Goal: Check status: Check status

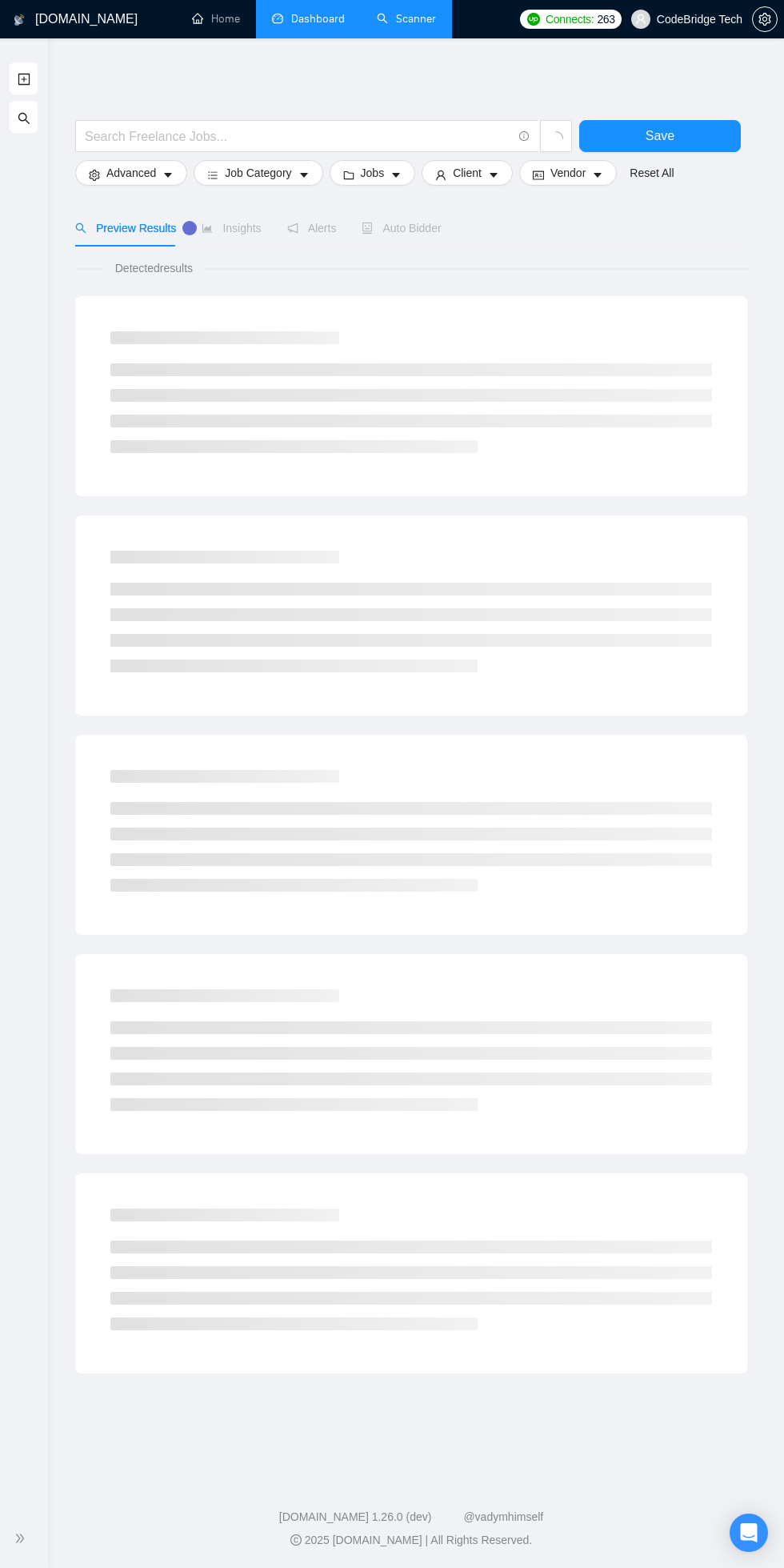
click at [302, 14] on link "Dashboard" at bounding box center [308, 19] width 73 height 13
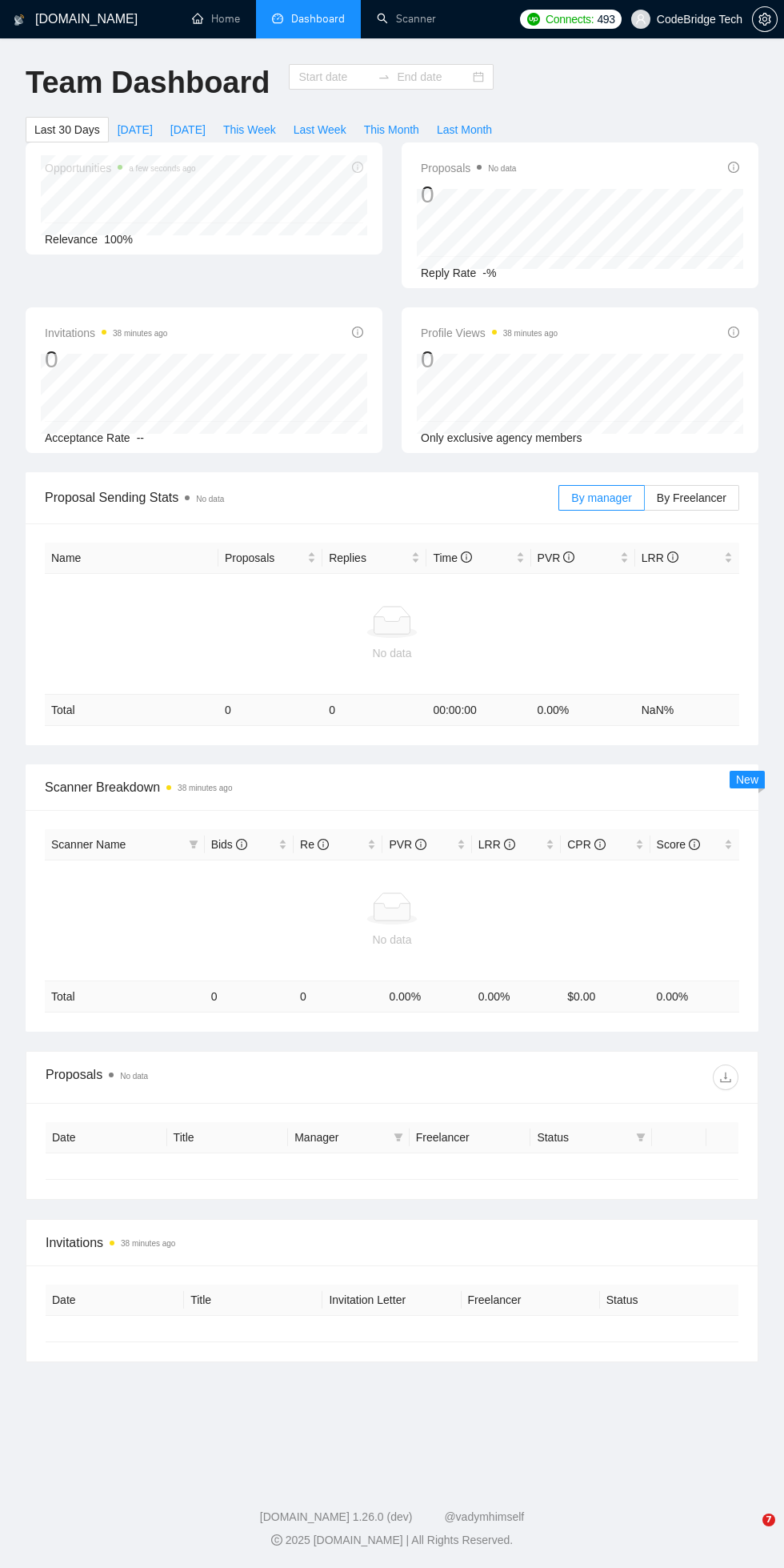
type input "[DATE]"
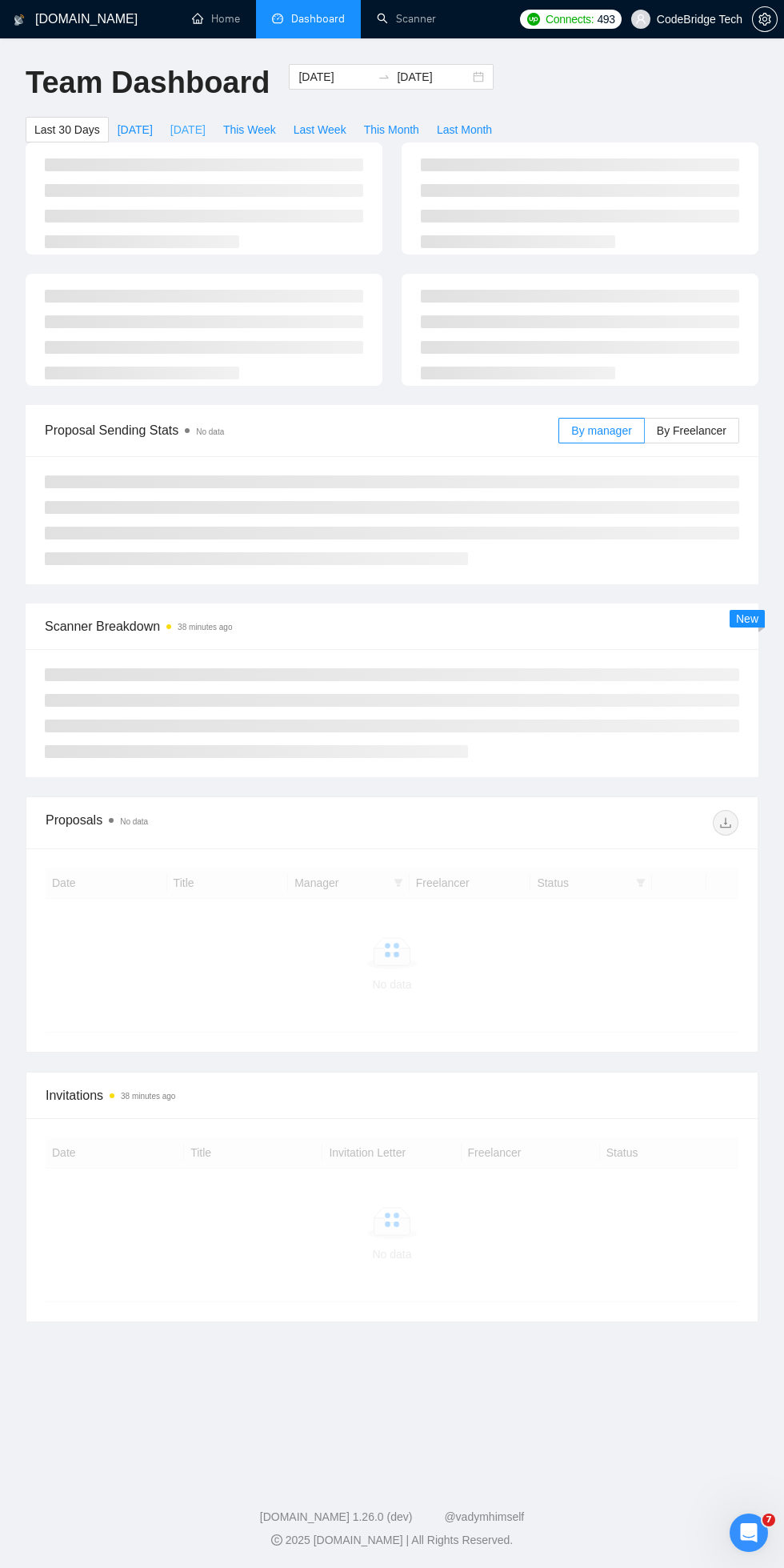
click at [185, 129] on span "[DATE]" at bounding box center [188, 129] width 35 height 18
type input "[DATE]"
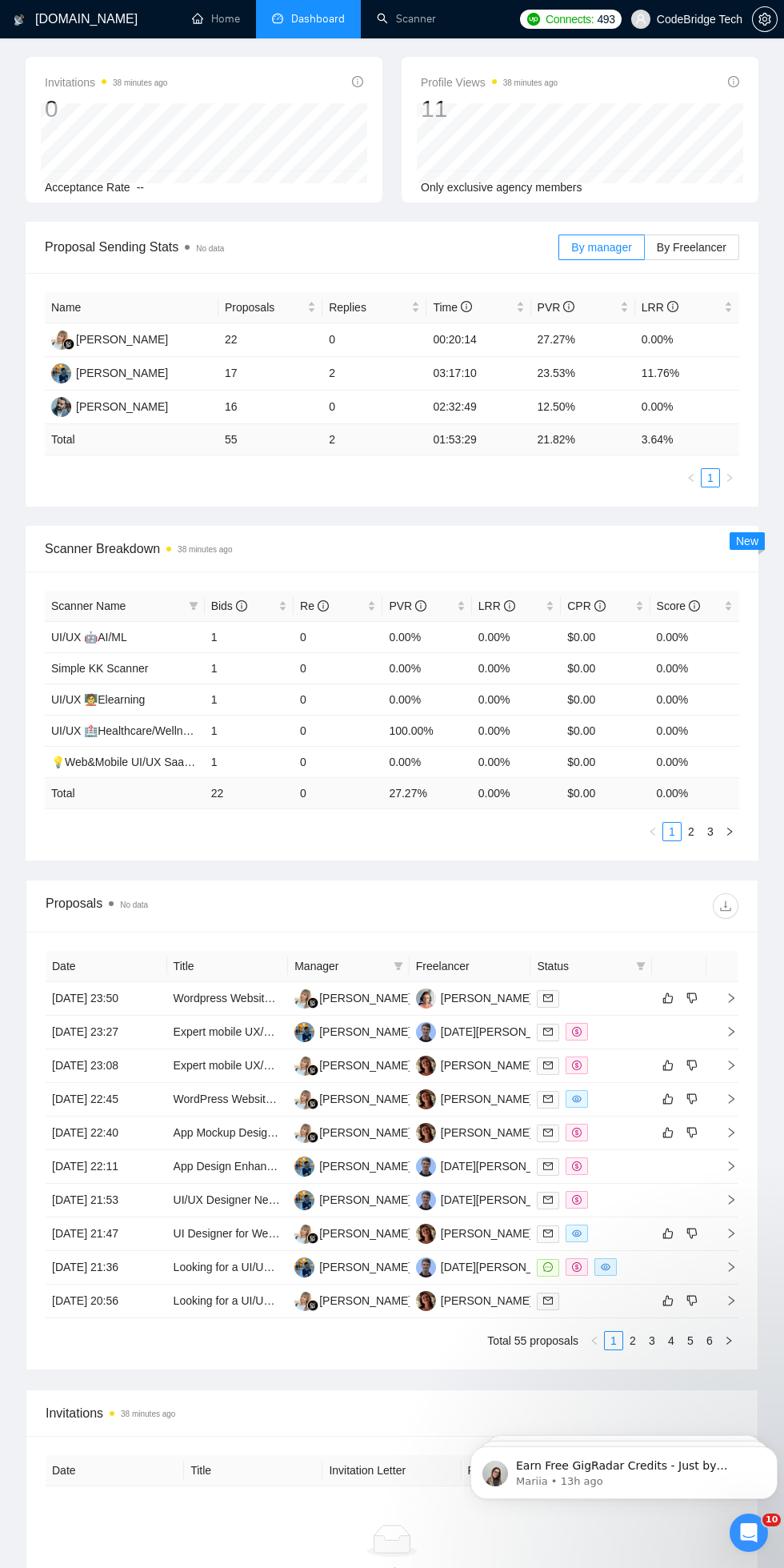
scroll to position [261, 0]
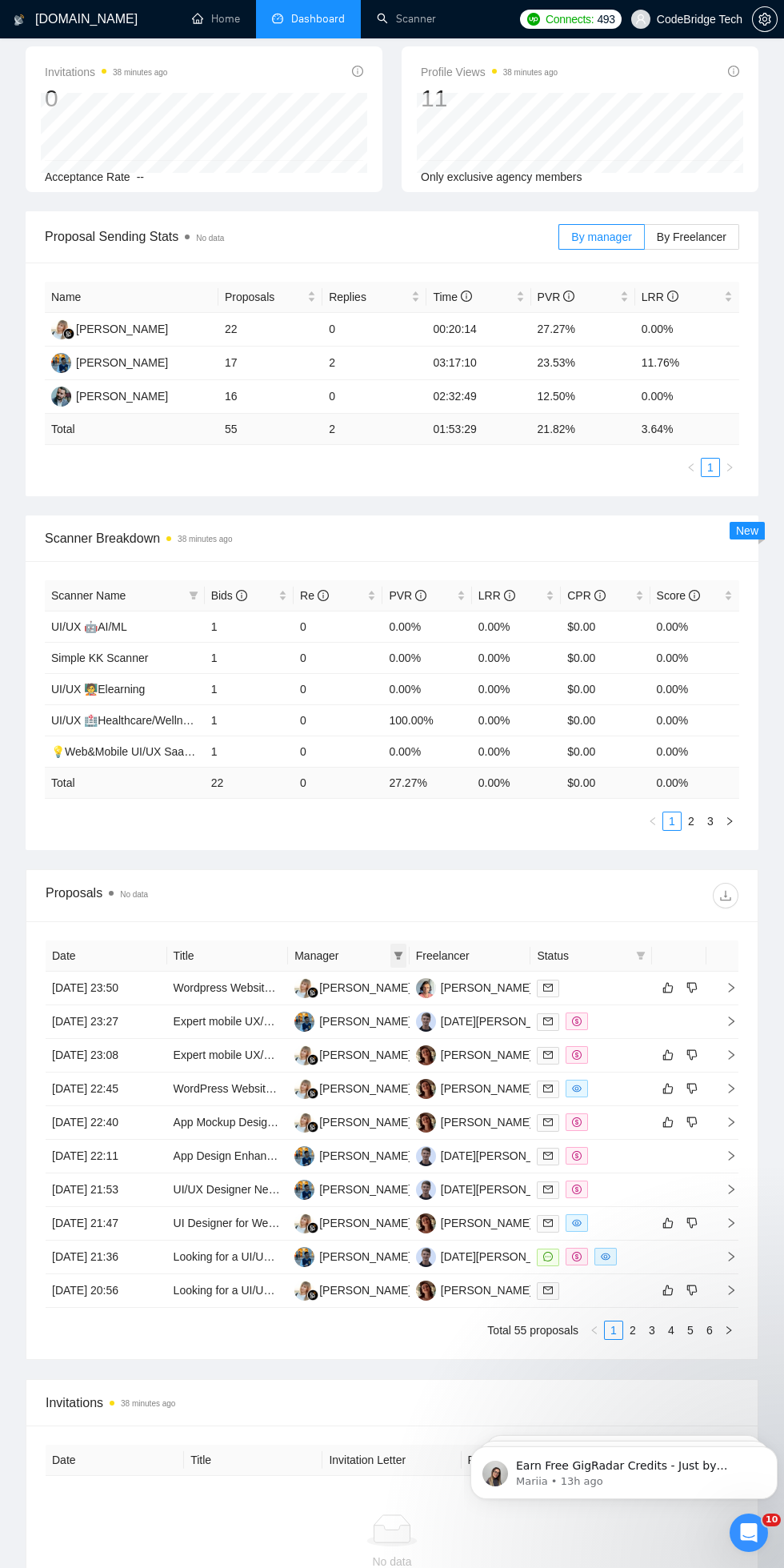
click at [398, 955] on icon "filter" at bounding box center [398, 955] width 8 height 8
click at [277, 986] on input "checkbox" at bounding box center [277, 987] width 13 height 13
checkbox input "true"
click at [385, 1070] on span "OK" at bounding box center [387, 1070] width 16 height 18
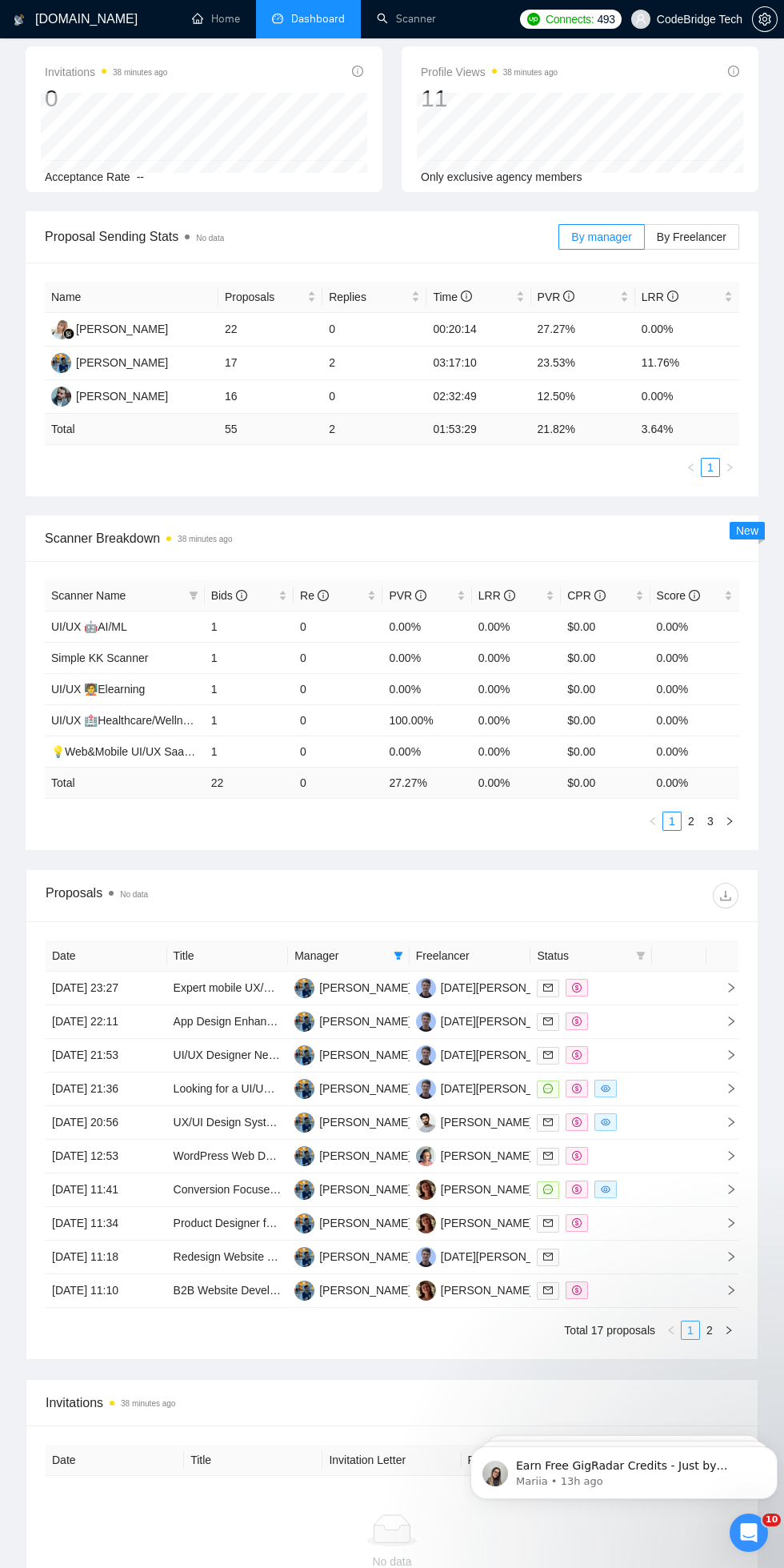
click at [690, 1329] on link "1" at bounding box center [690, 1329] width 18 height 18
click at [710, 1329] on link "2" at bounding box center [710, 1329] width 18 height 18
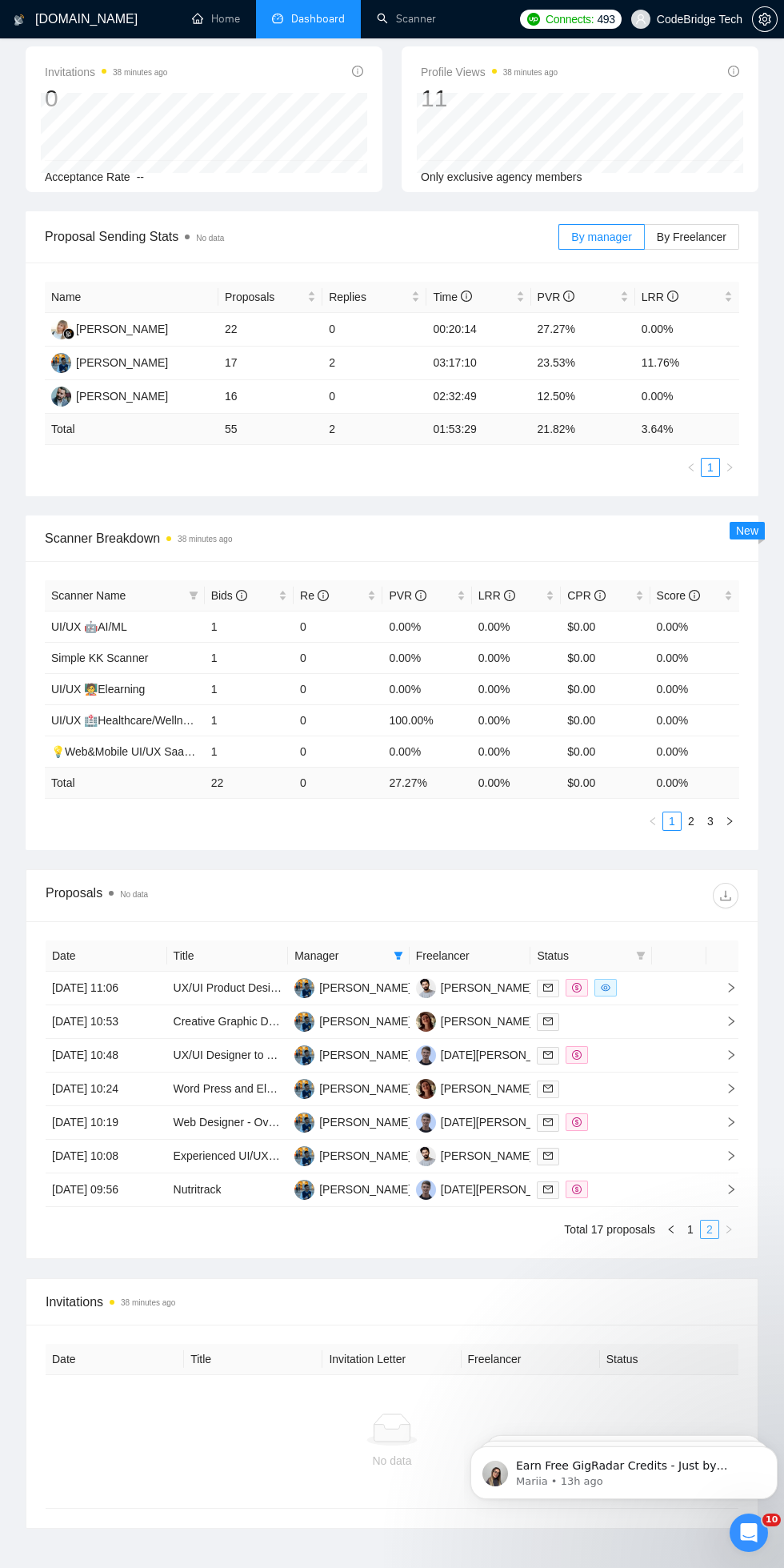
scroll to position [241, 0]
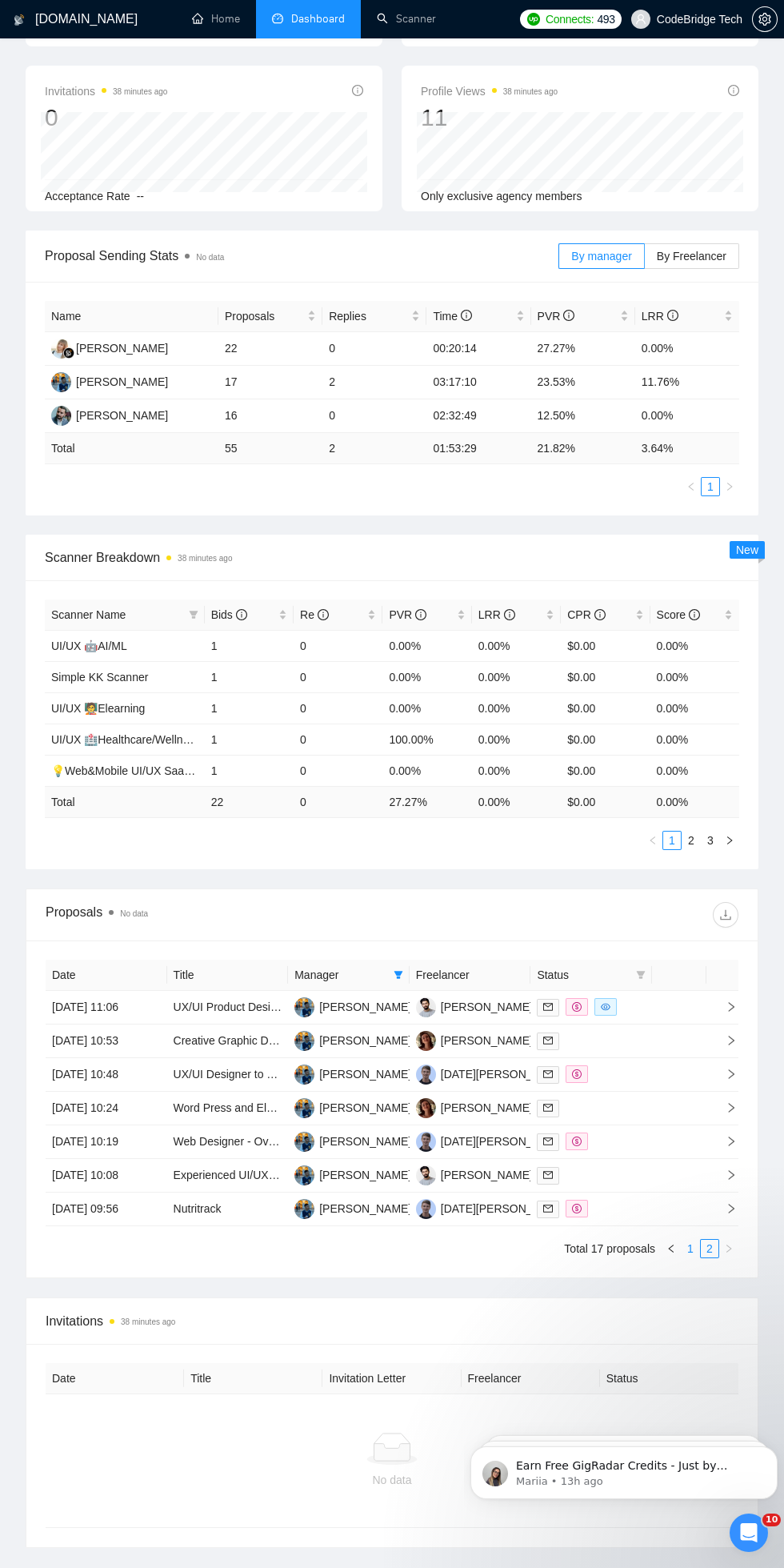
click at [686, 1254] on link "1" at bounding box center [690, 1248] width 18 height 18
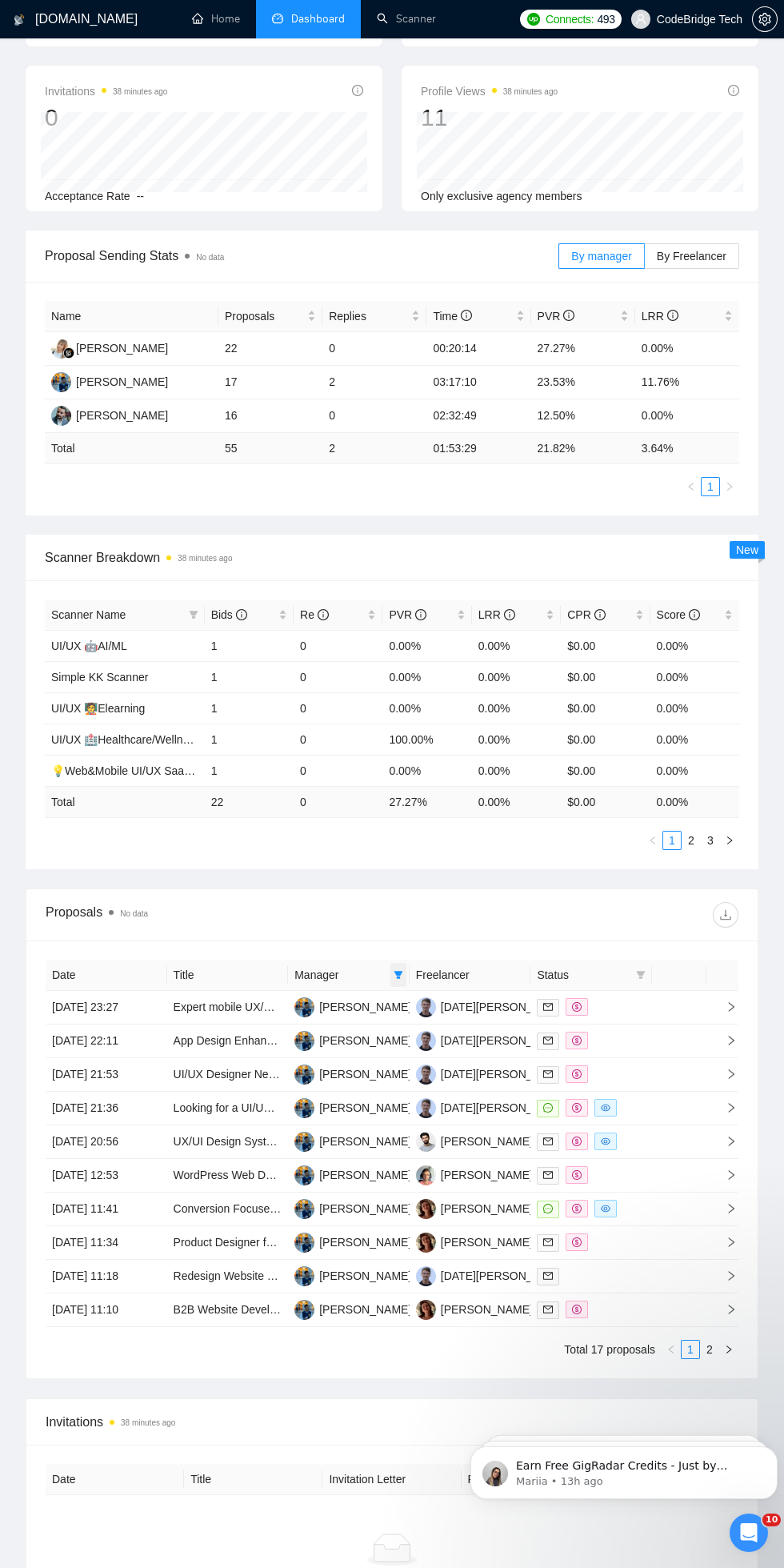
click at [402, 979] on icon "filter" at bounding box center [399, 975] width 9 height 9
click at [282, 1058] on input "checkbox" at bounding box center [277, 1057] width 13 height 13
checkbox input "true"
click at [277, 1031] on input "checkbox" at bounding box center [277, 1031] width 13 height 13
checkbox input "false"
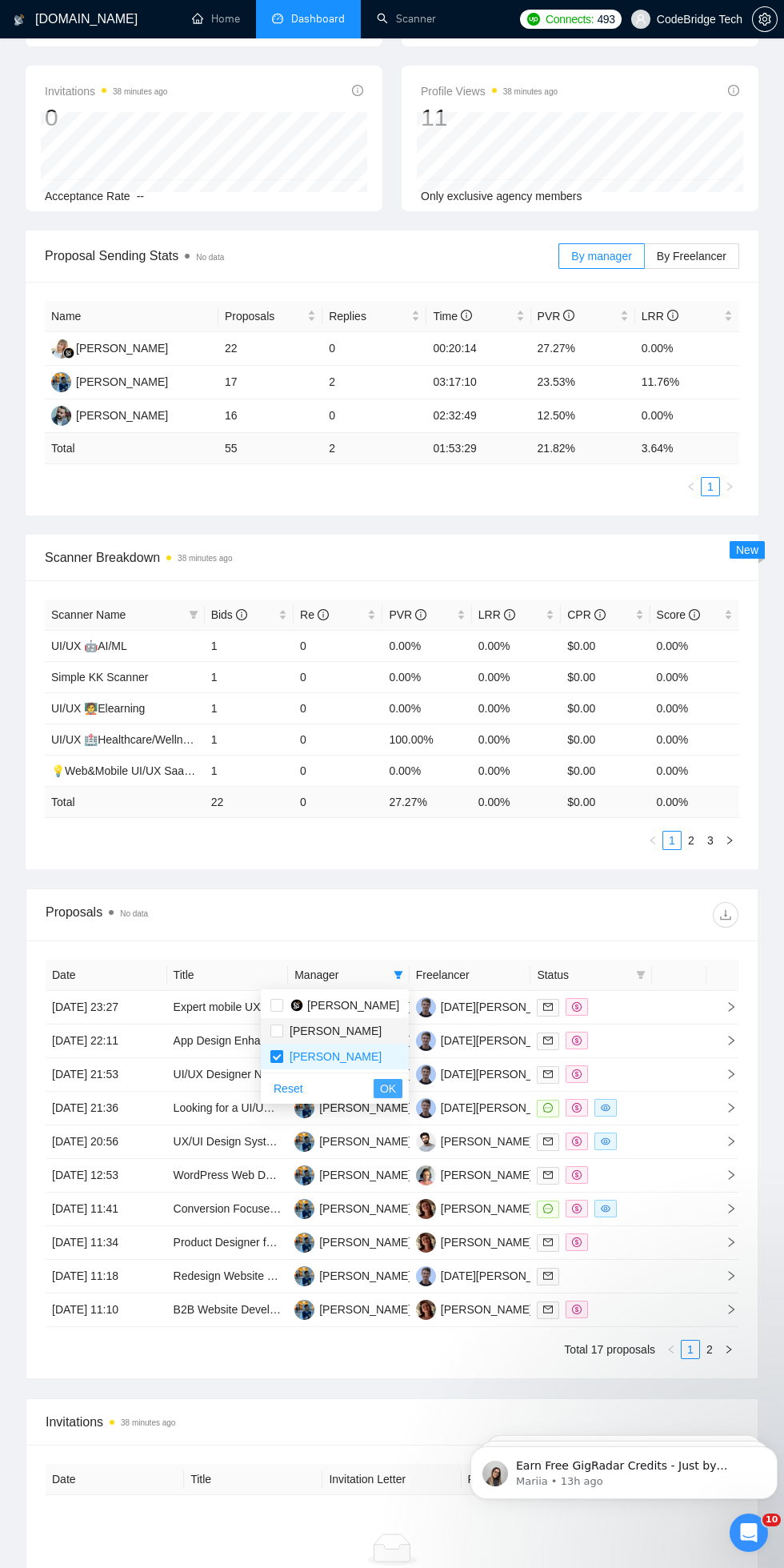
click at [382, 1084] on span "OK" at bounding box center [387, 1088] width 16 height 18
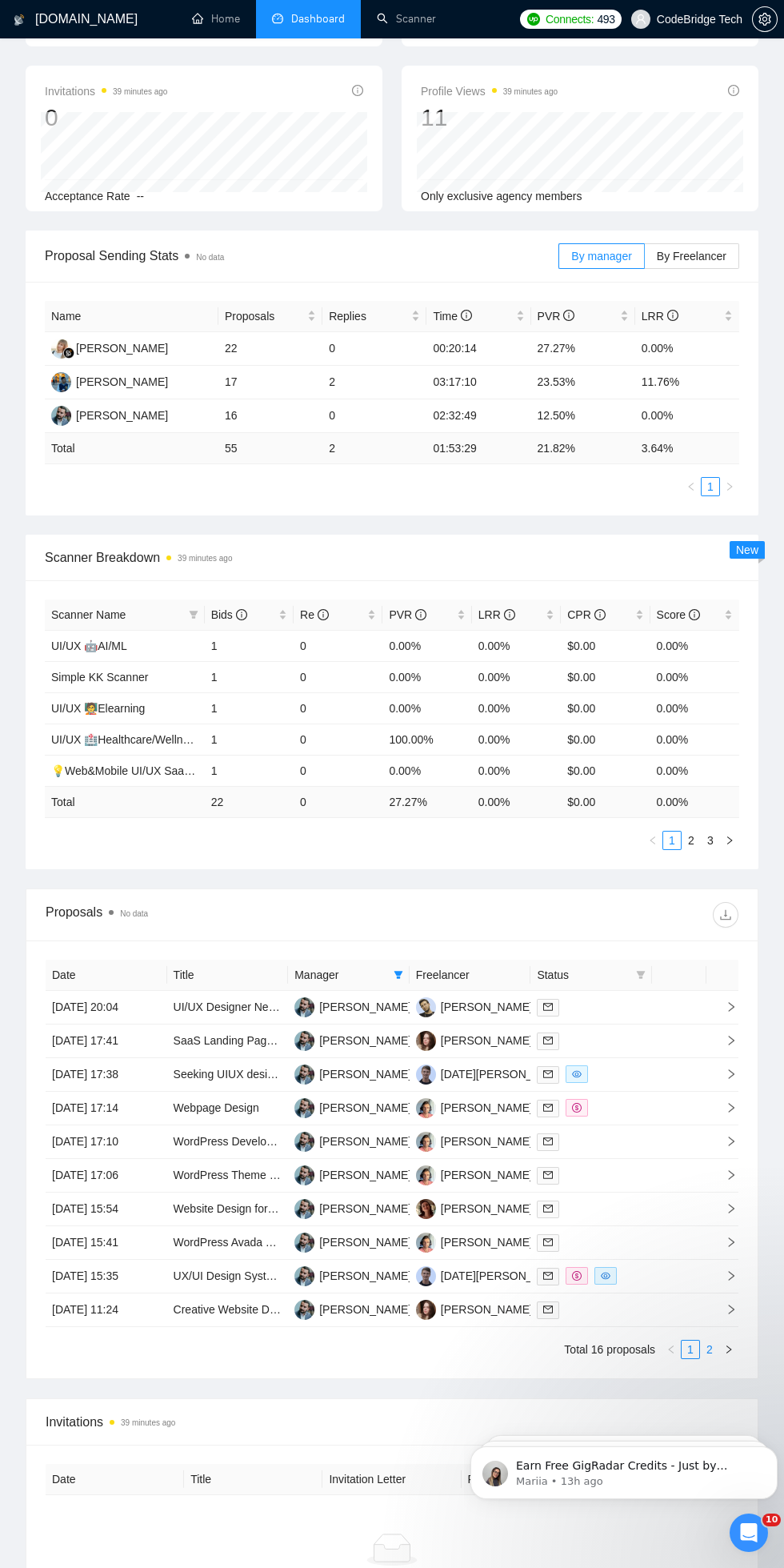
click at [704, 1351] on link "2" at bounding box center [710, 1349] width 18 height 18
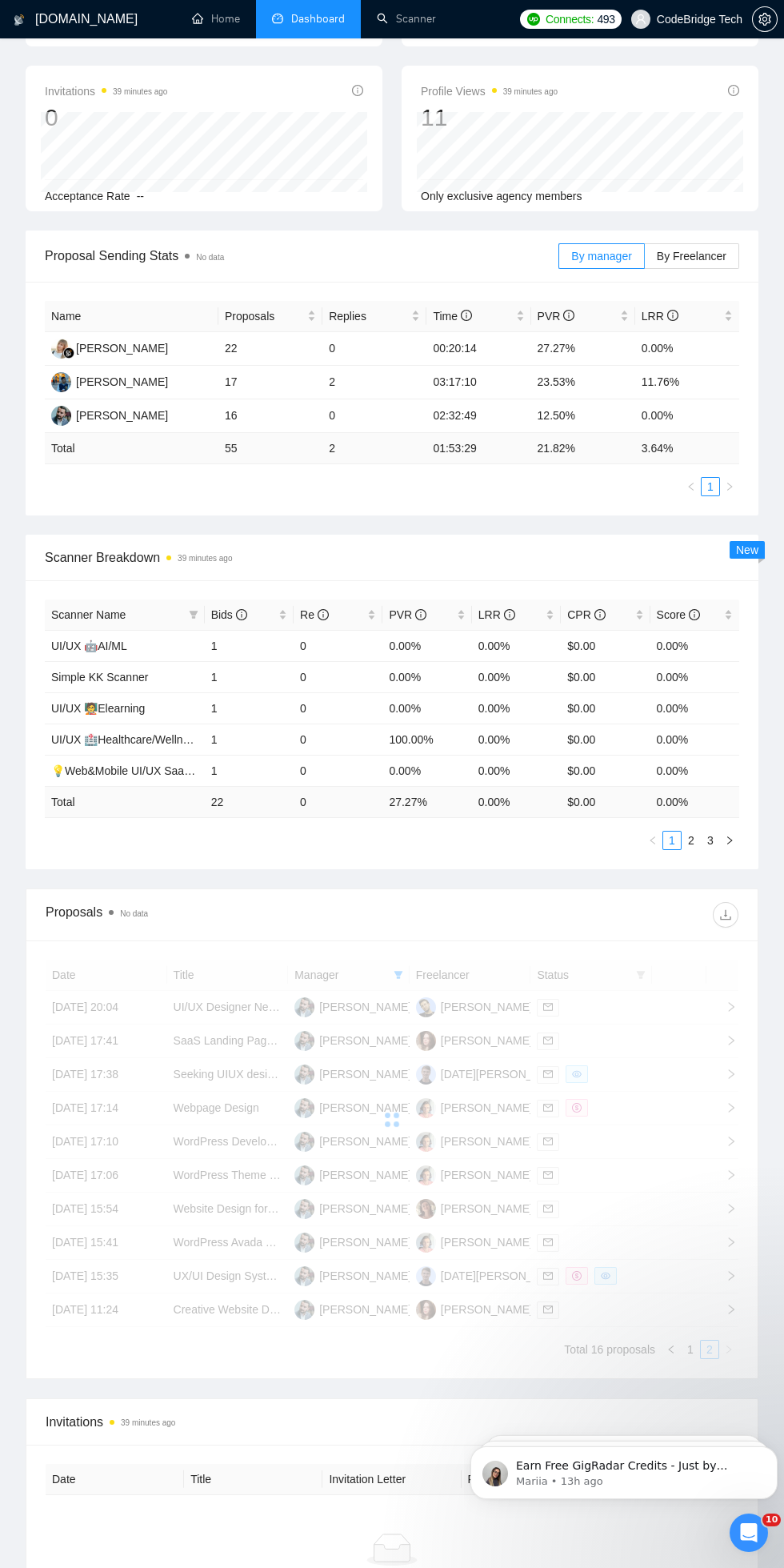
scroll to position [208, 0]
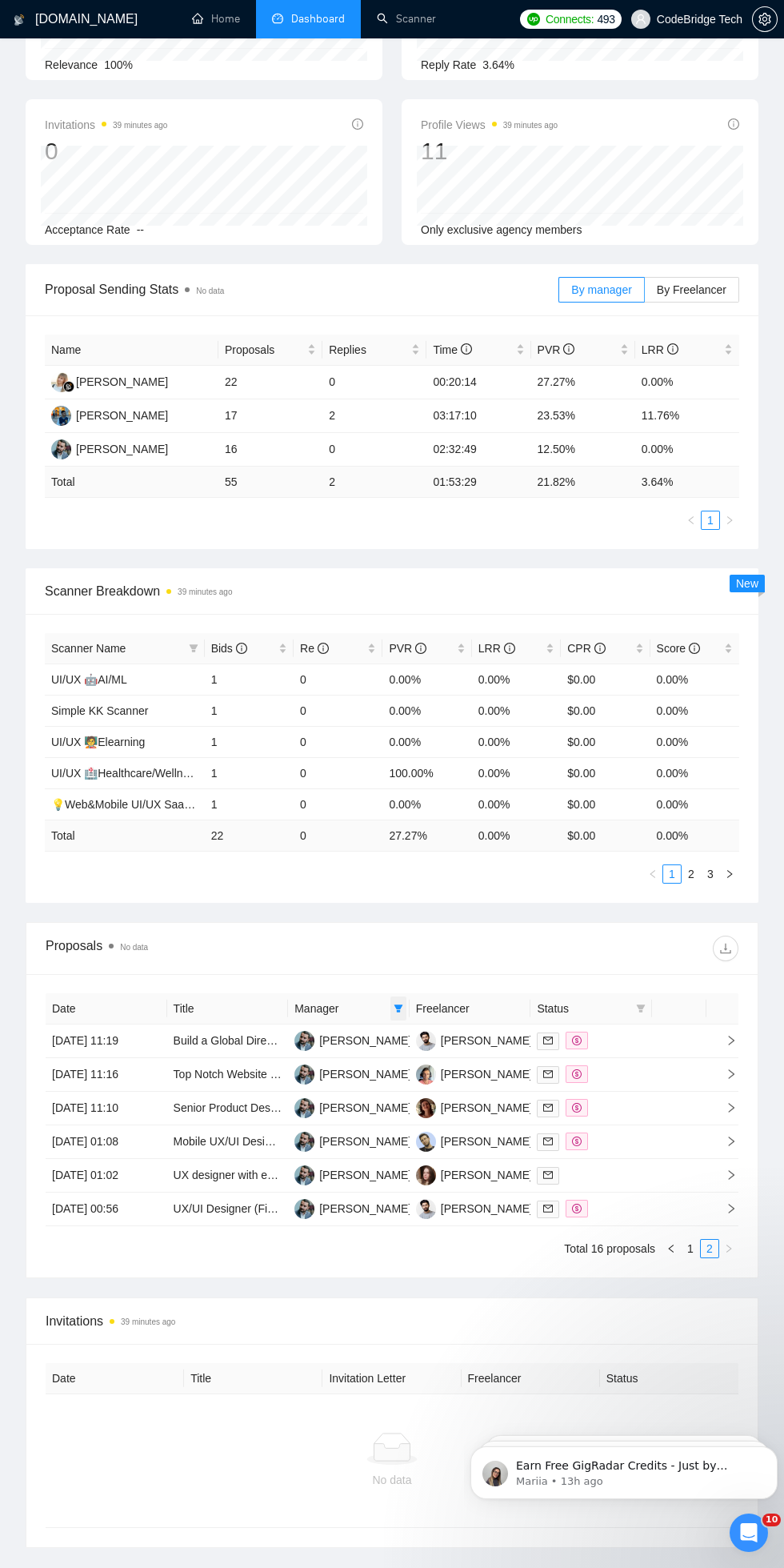
click at [398, 1008] on icon "filter" at bounding box center [398, 1008] width 8 height 8
click at [283, 1068] on input "checkbox" at bounding box center [277, 1065] width 13 height 13
checkbox input "false"
click at [277, 1038] on input "checkbox" at bounding box center [277, 1039] width 13 height 13
checkbox input "true"
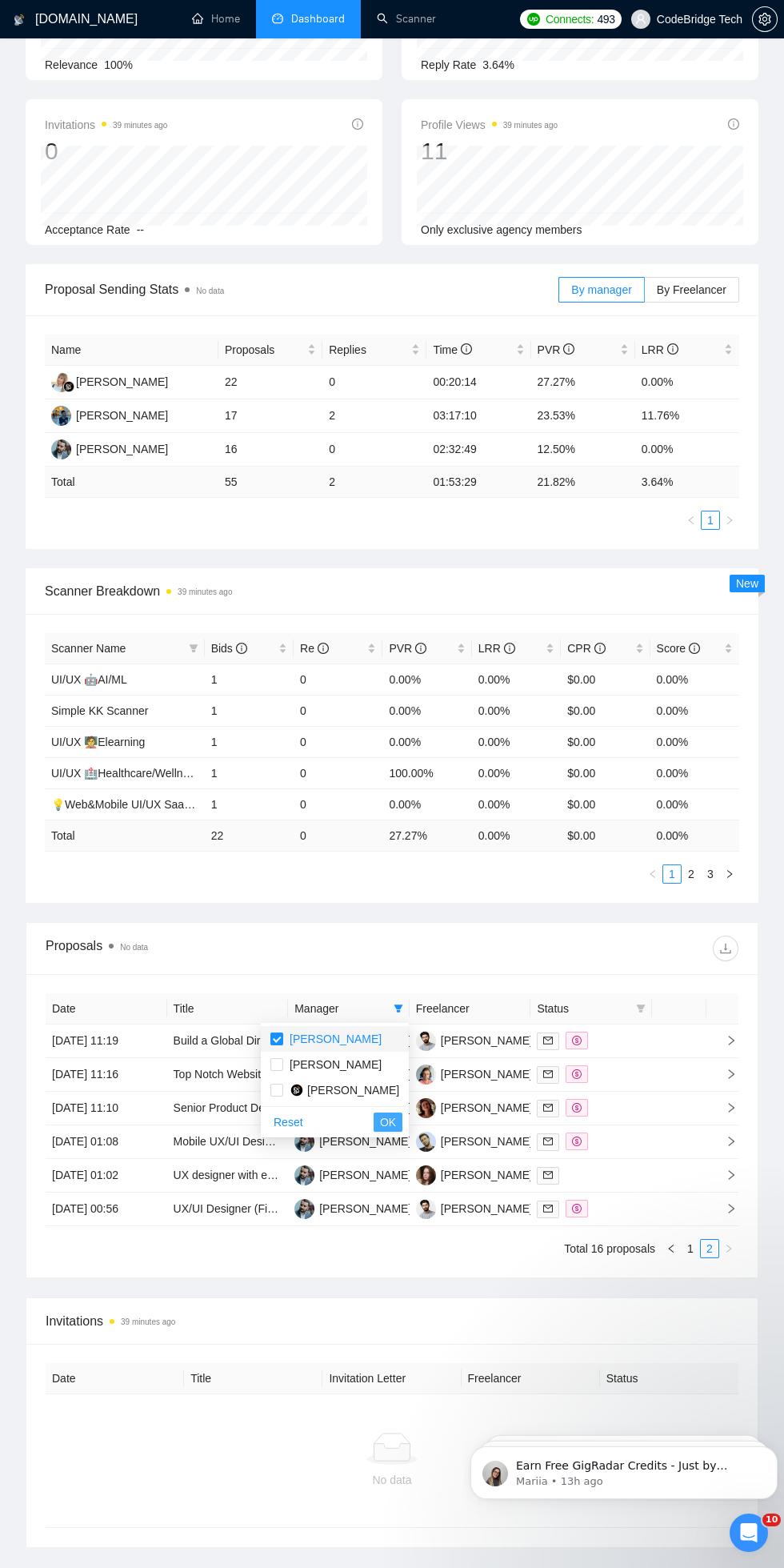
click at [388, 1119] on span "OK" at bounding box center [387, 1122] width 16 height 18
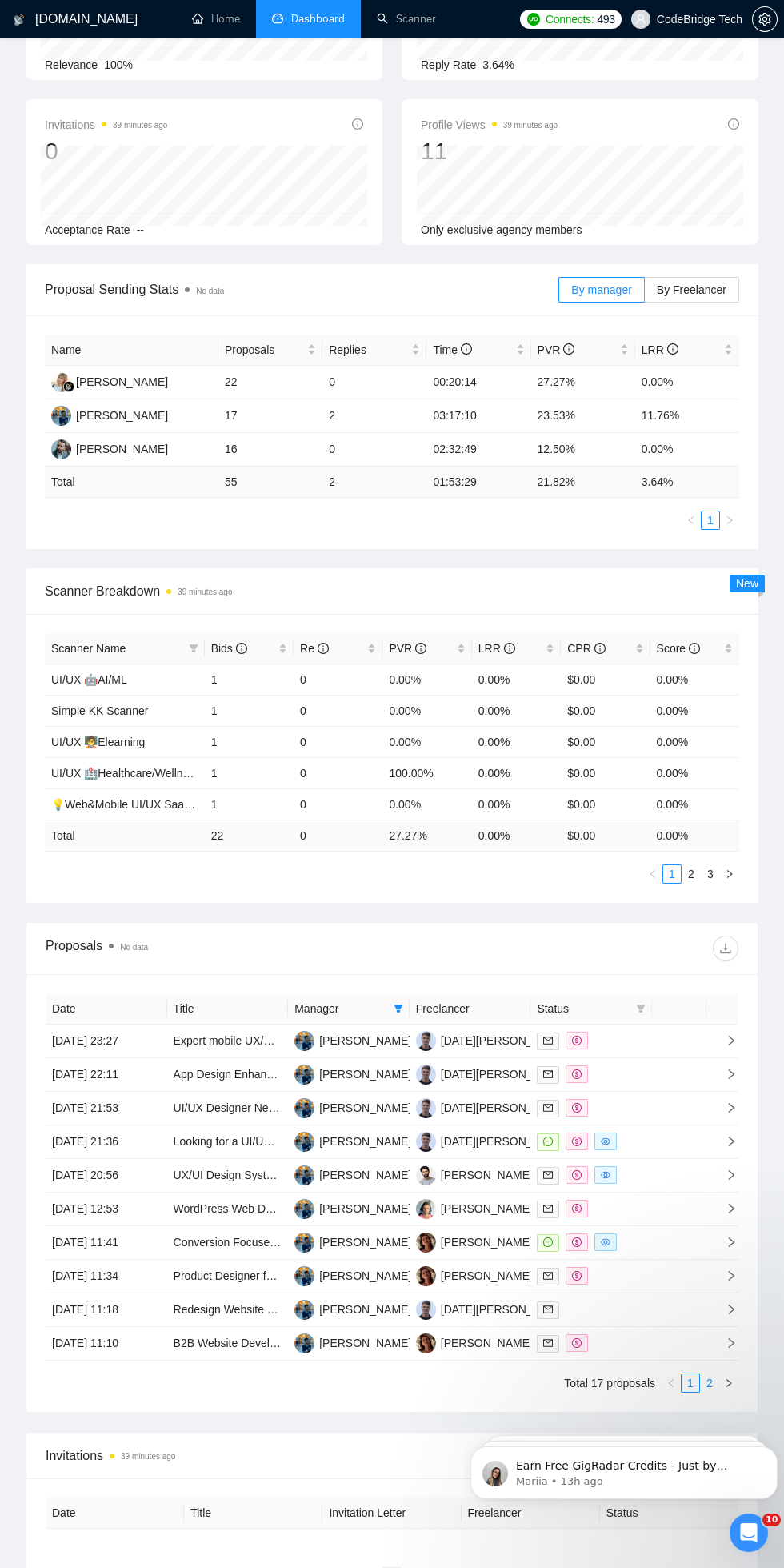
click at [712, 1386] on link "2" at bounding box center [710, 1382] width 18 height 18
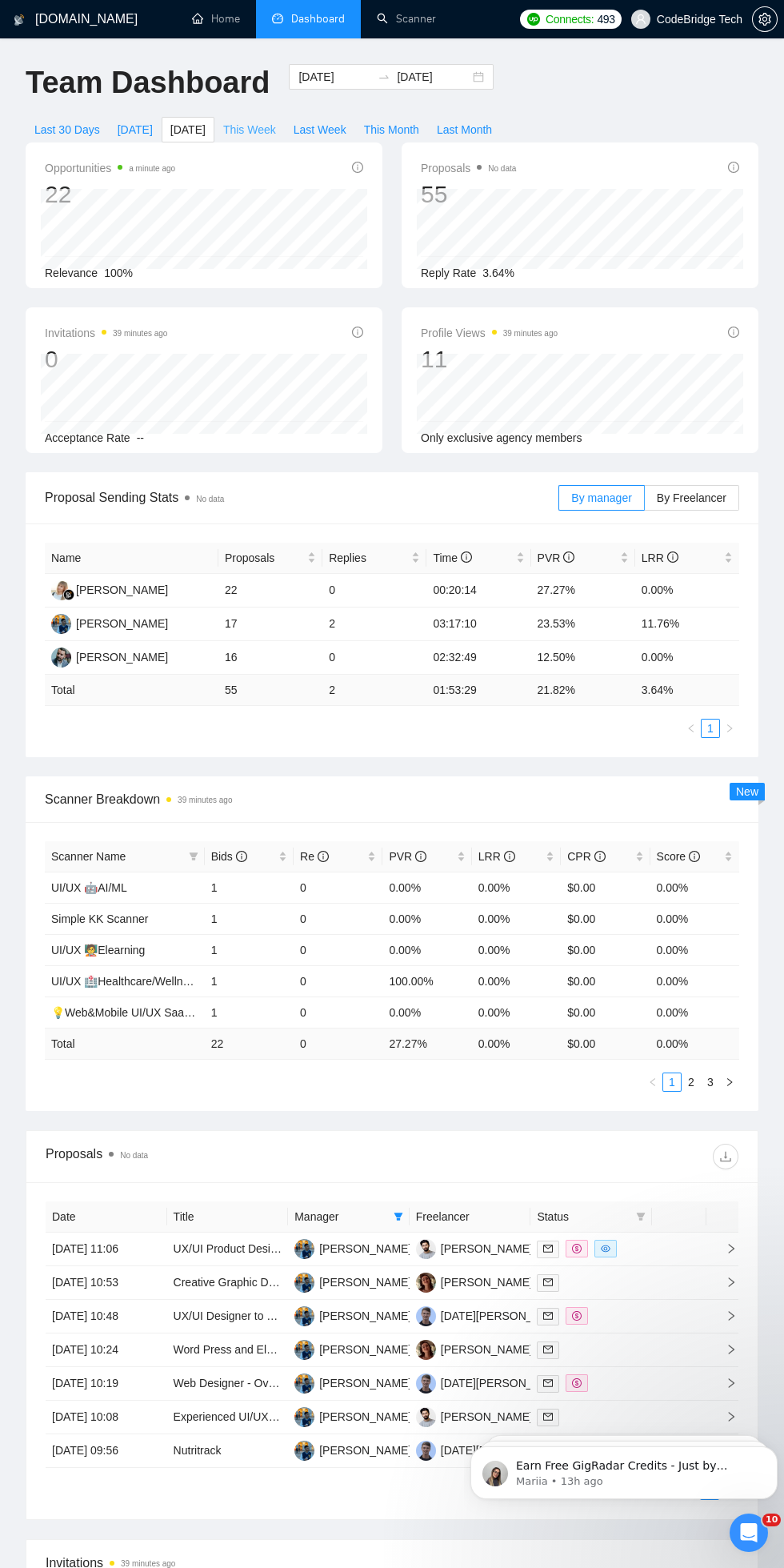
click at [257, 124] on span "This Week" at bounding box center [250, 129] width 53 height 18
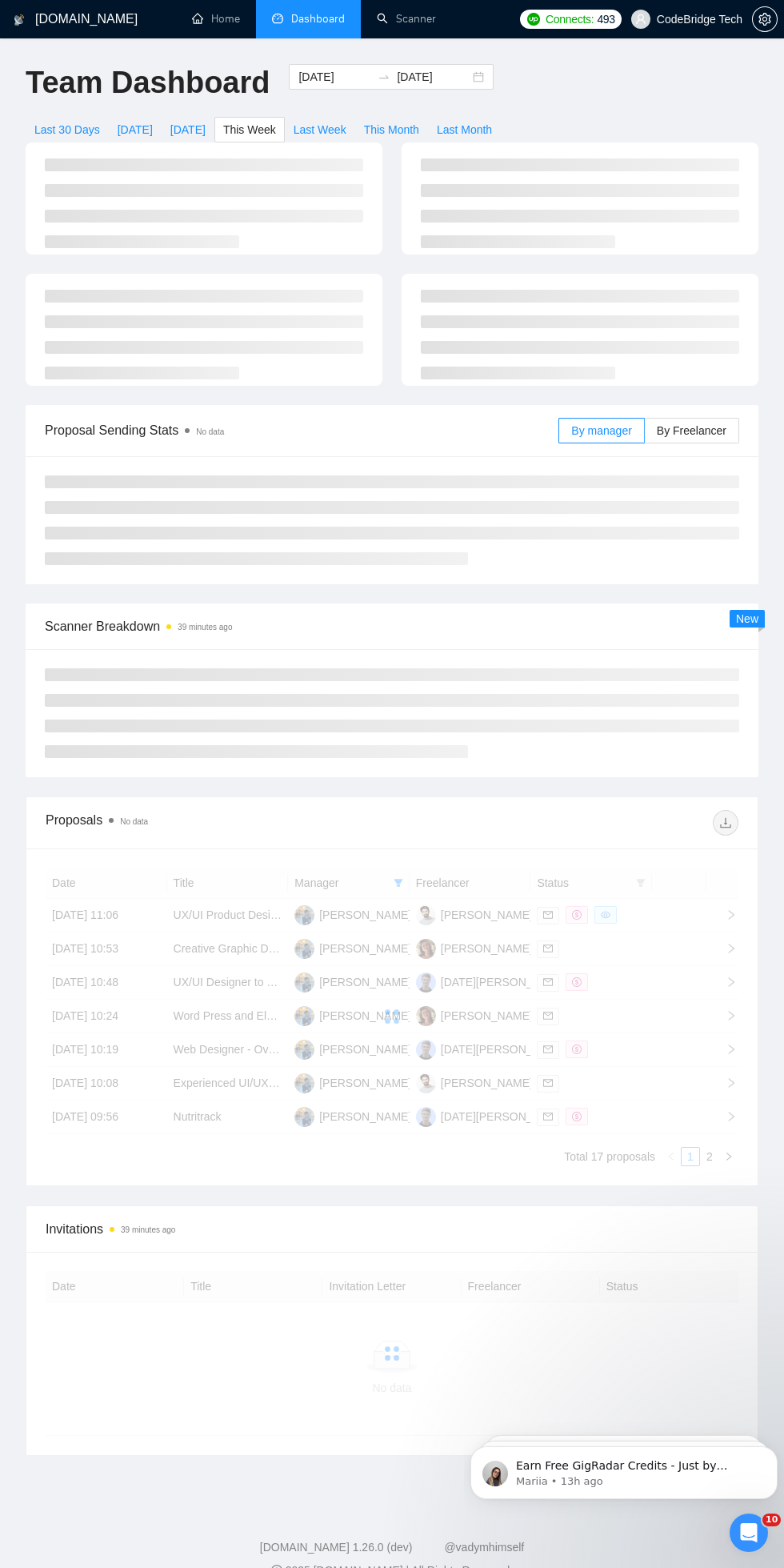
type input "[DATE]"
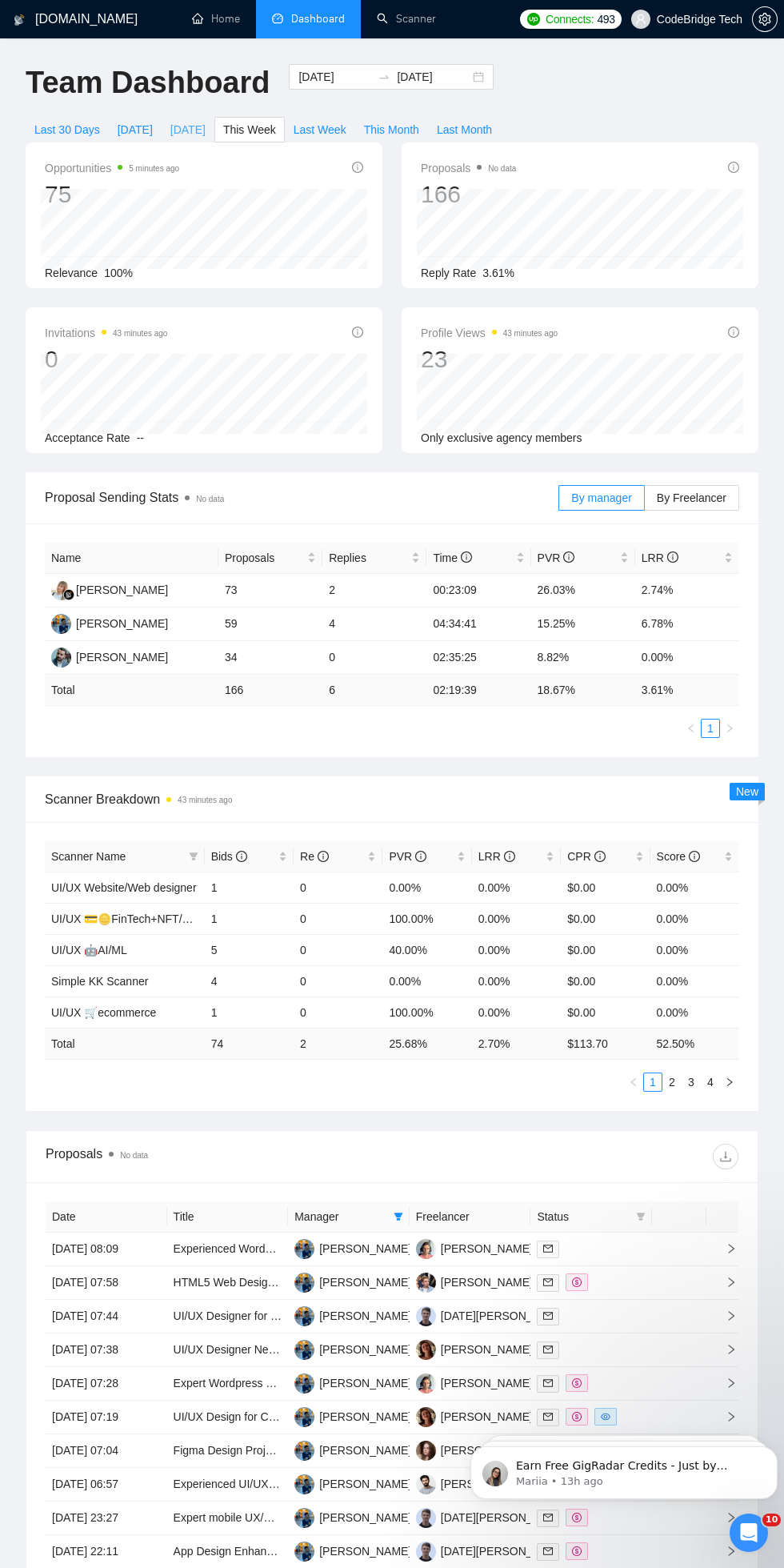
click at [193, 124] on span "[DATE]" at bounding box center [188, 129] width 35 height 18
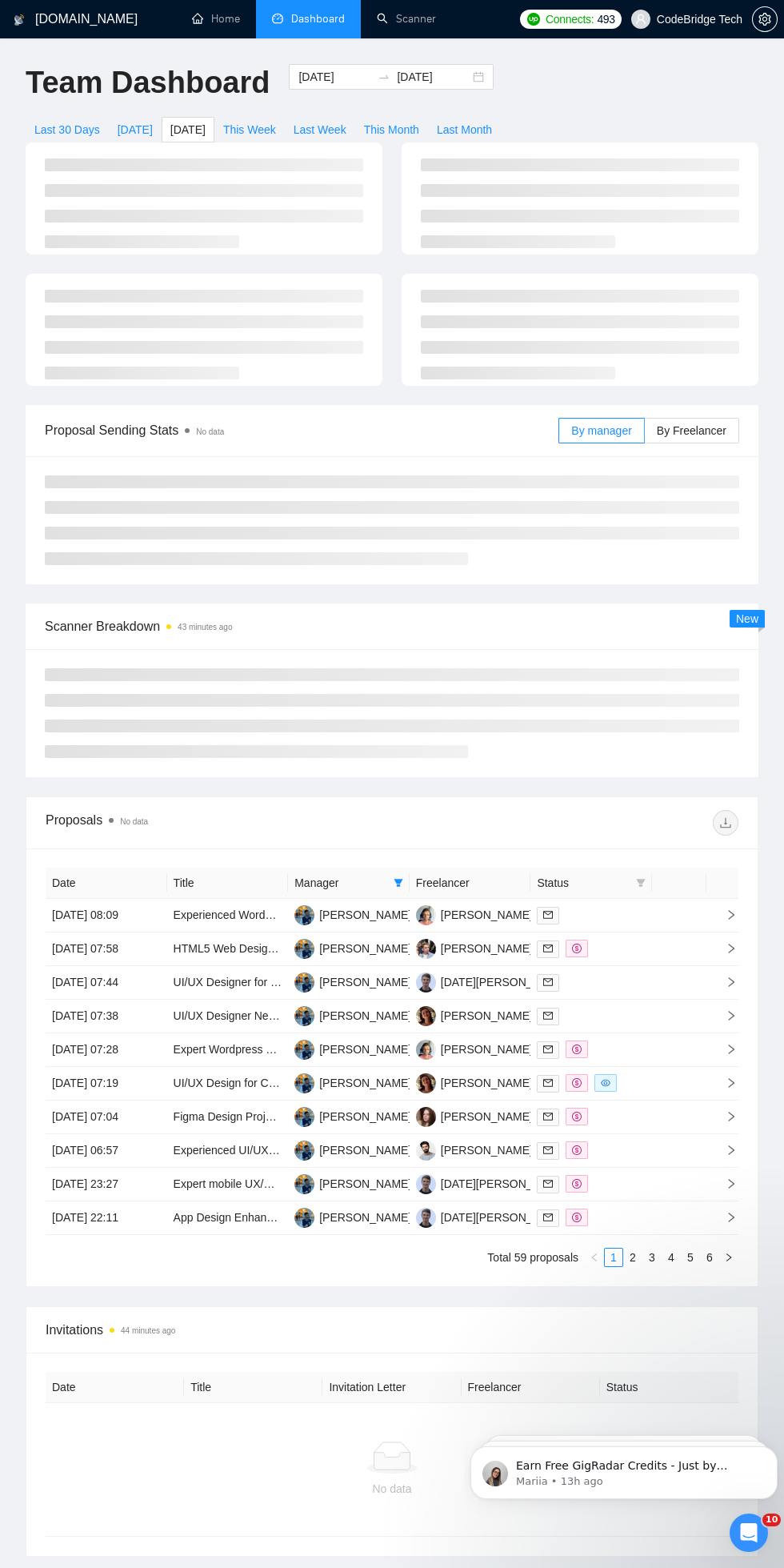
type input "[DATE]"
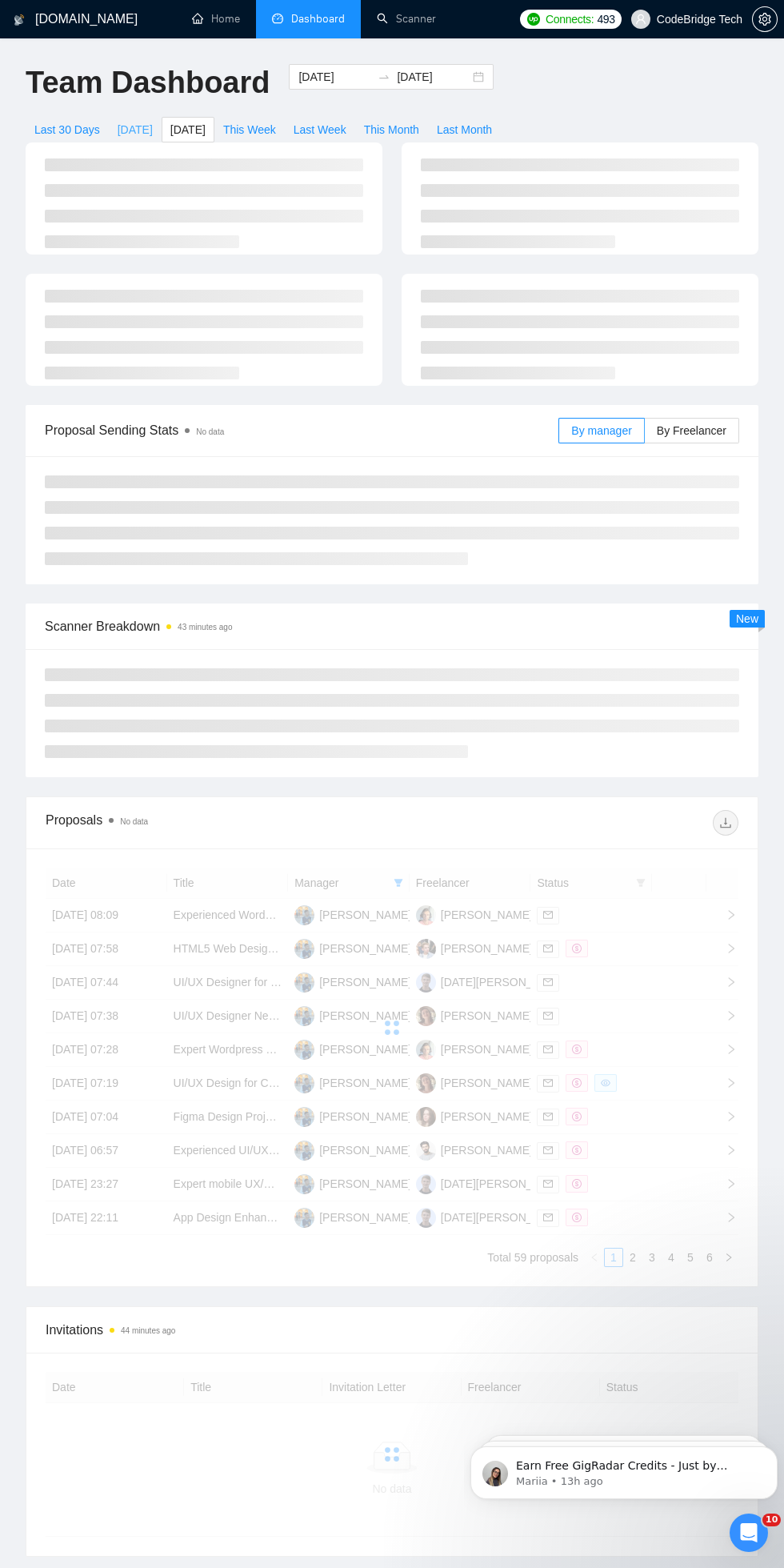
click at [129, 121] on span "[DATE]" at bounding box center [135, 129] width 35 height 18
type input "[DATE]"
